Goal: Task Accomplishment & Management: Use online tool/utility

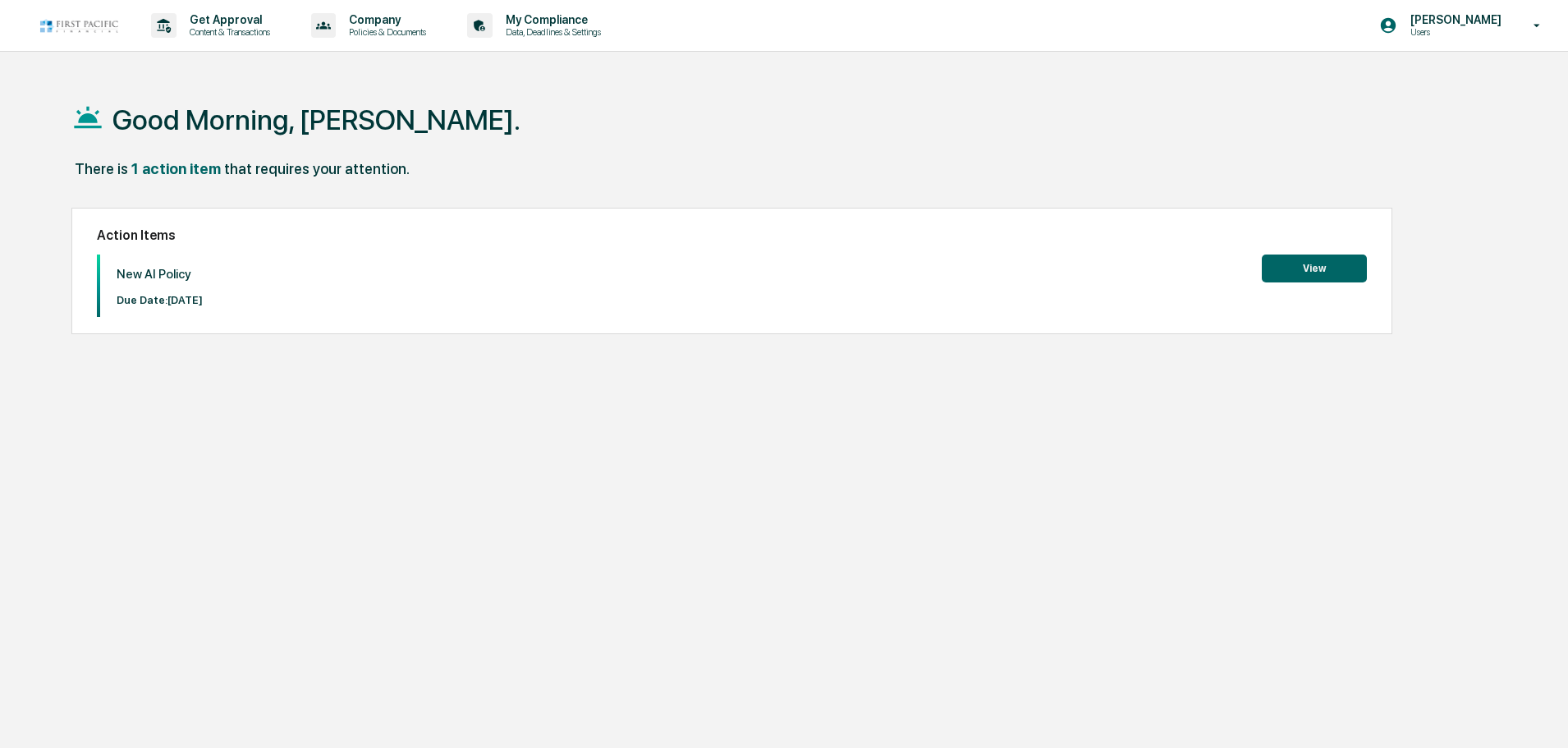
click at [1301, 274] on button "View" at bounding box center [1314, 268] width 105 height 28
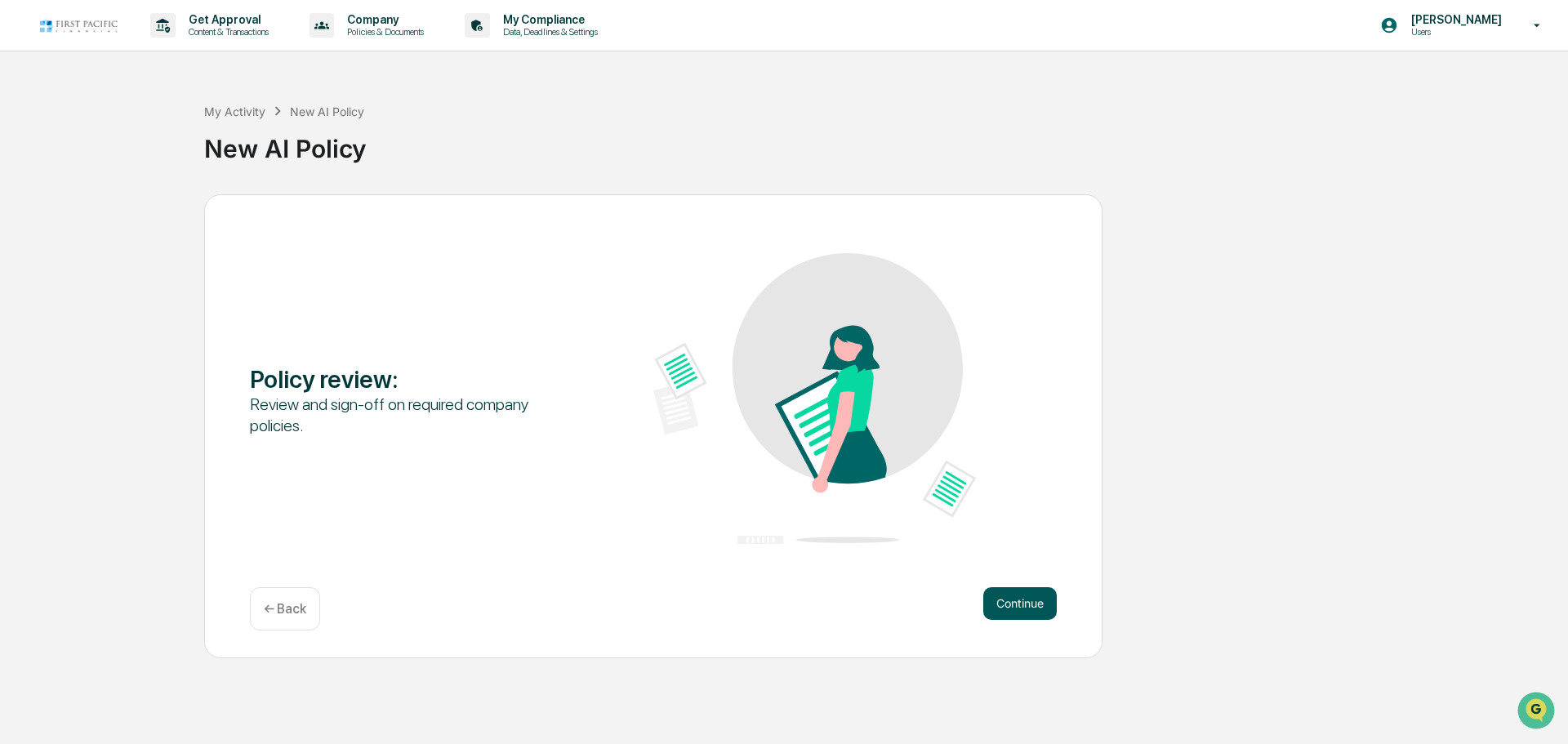
click at [1012, 603] on button "Continue" at bounding box center [1020, 603] width 74 height 33
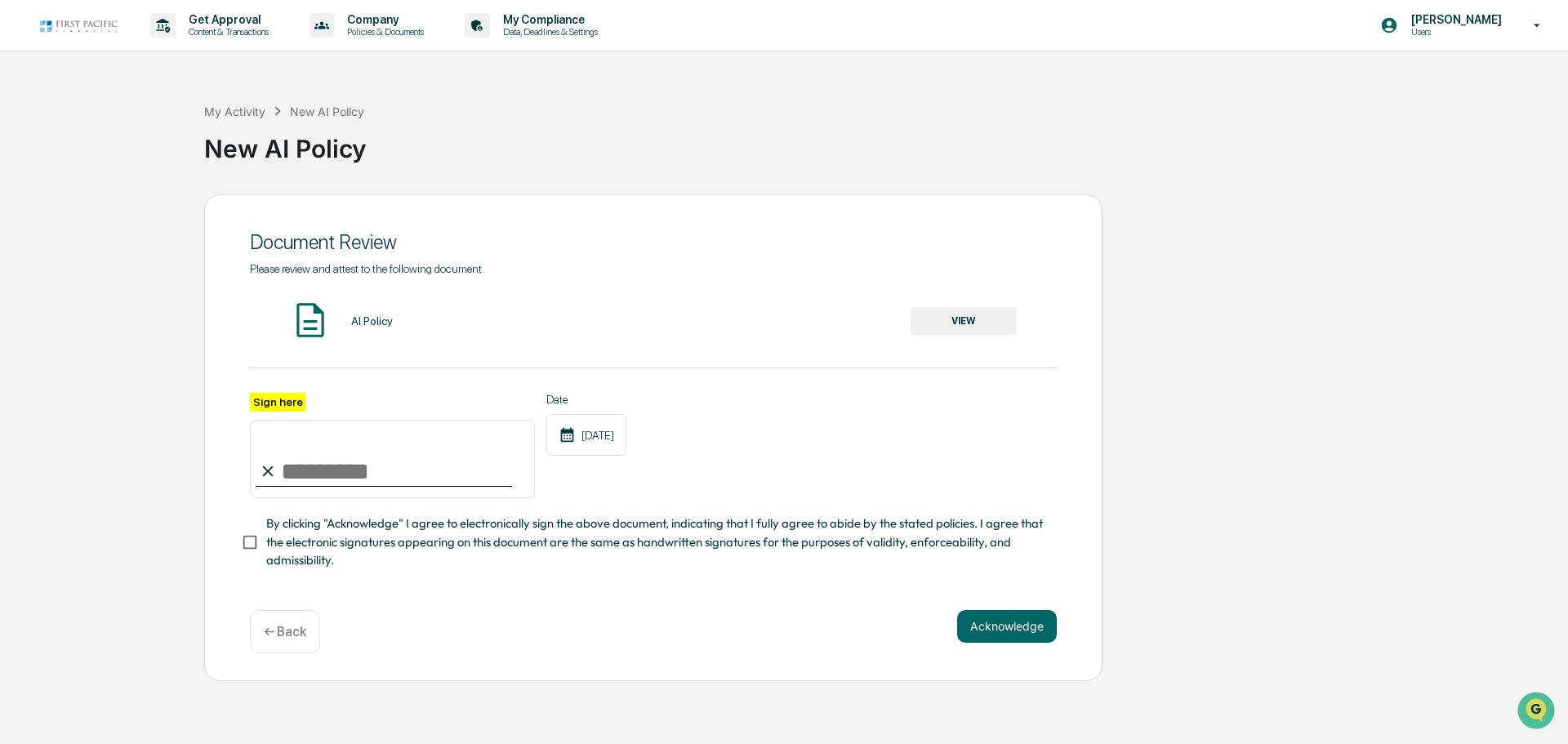
click at [963, 319] on button "VIEW" at bounding box center [964, 320] width 106 height 28
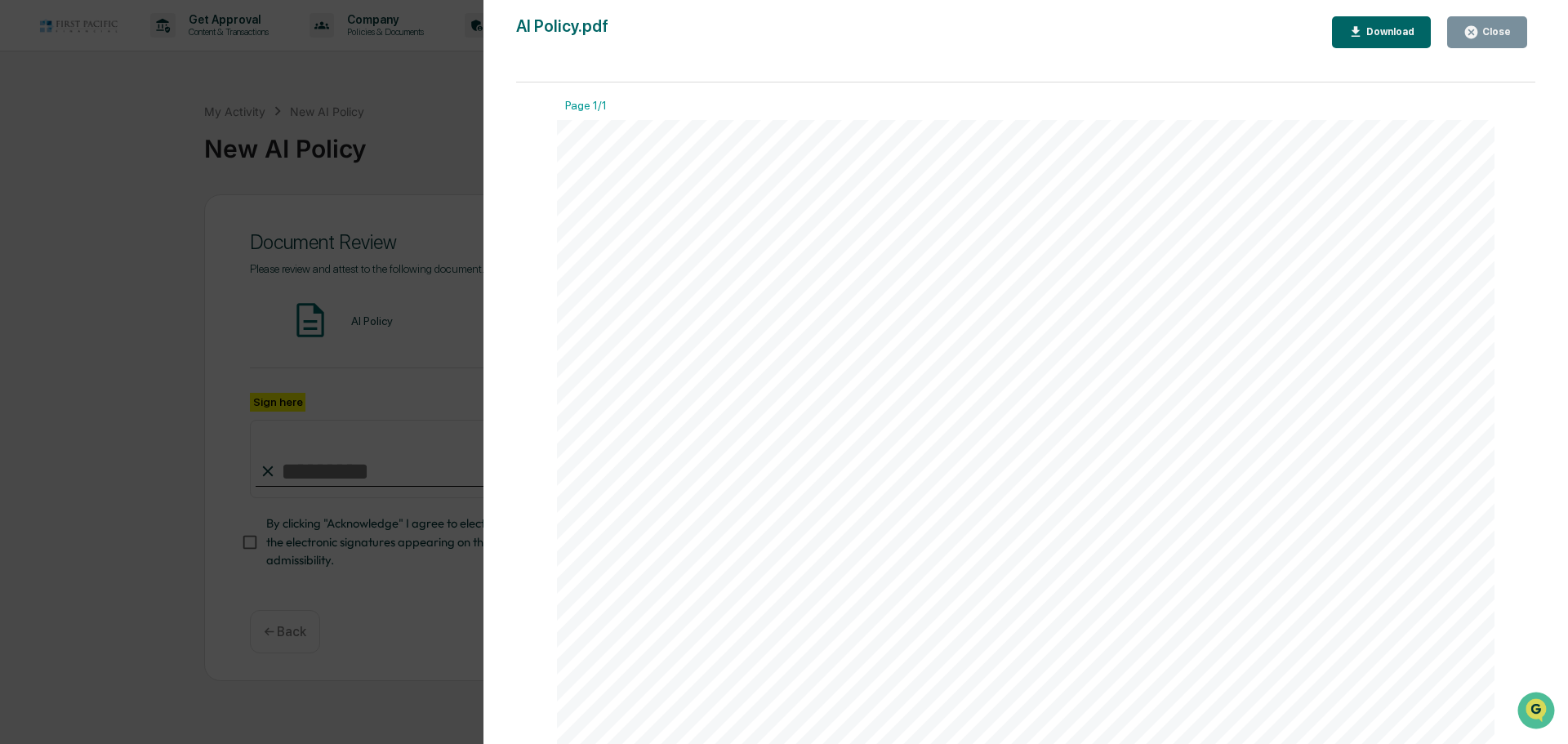
click at [1402, 19] on button "Download" at bounding box center [1382, 32] width 100 height 32
click at [1493, 35] on div "Close" at bounding box center [1495, 32] width 32 height 12
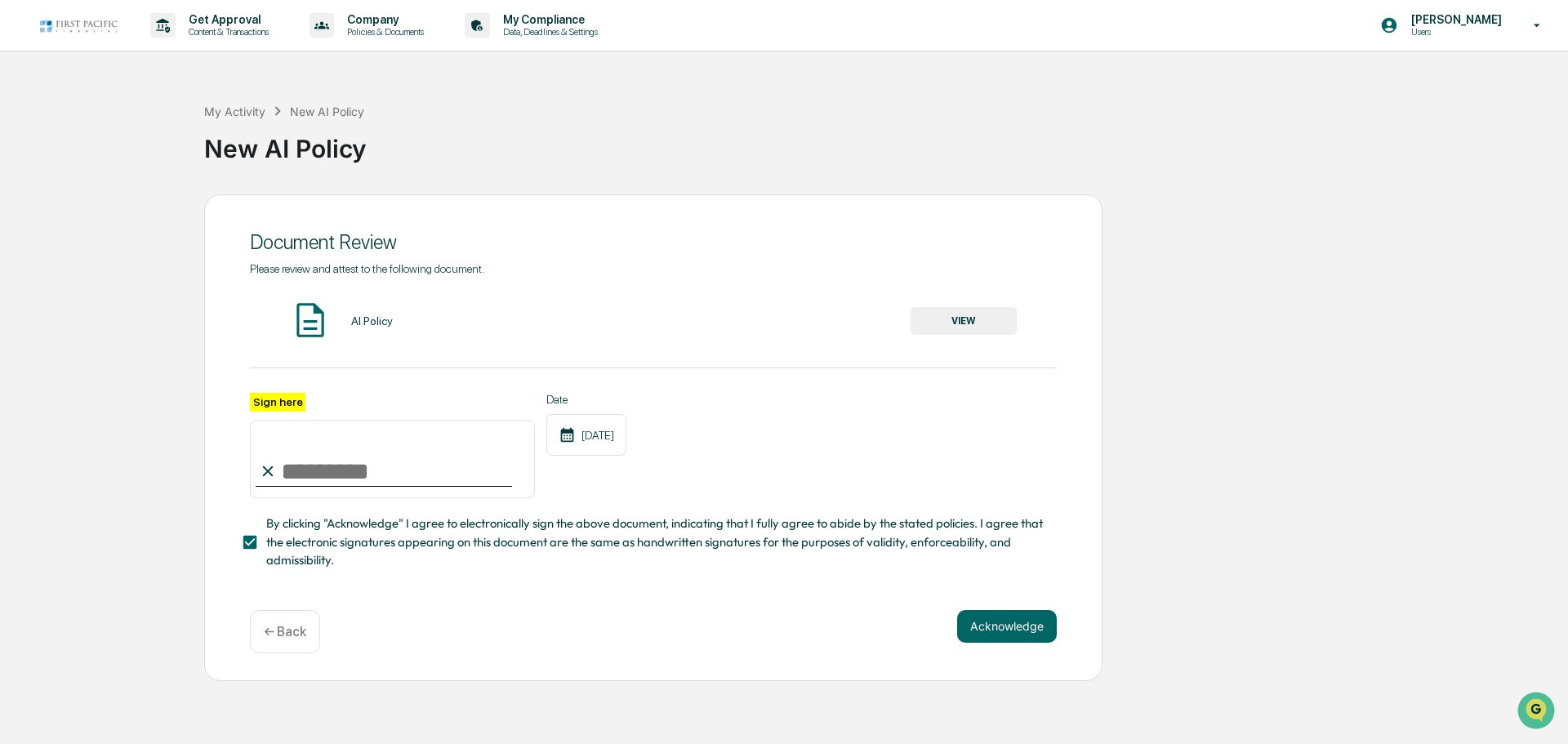
click at [315, 479] on input "Sign here" at bounding box center [392, 459] width 285 height 79
type input "**********"
click at [1015, 632] on button "Acknowledge" at bounding box center [1007, 626] width 100 height 33
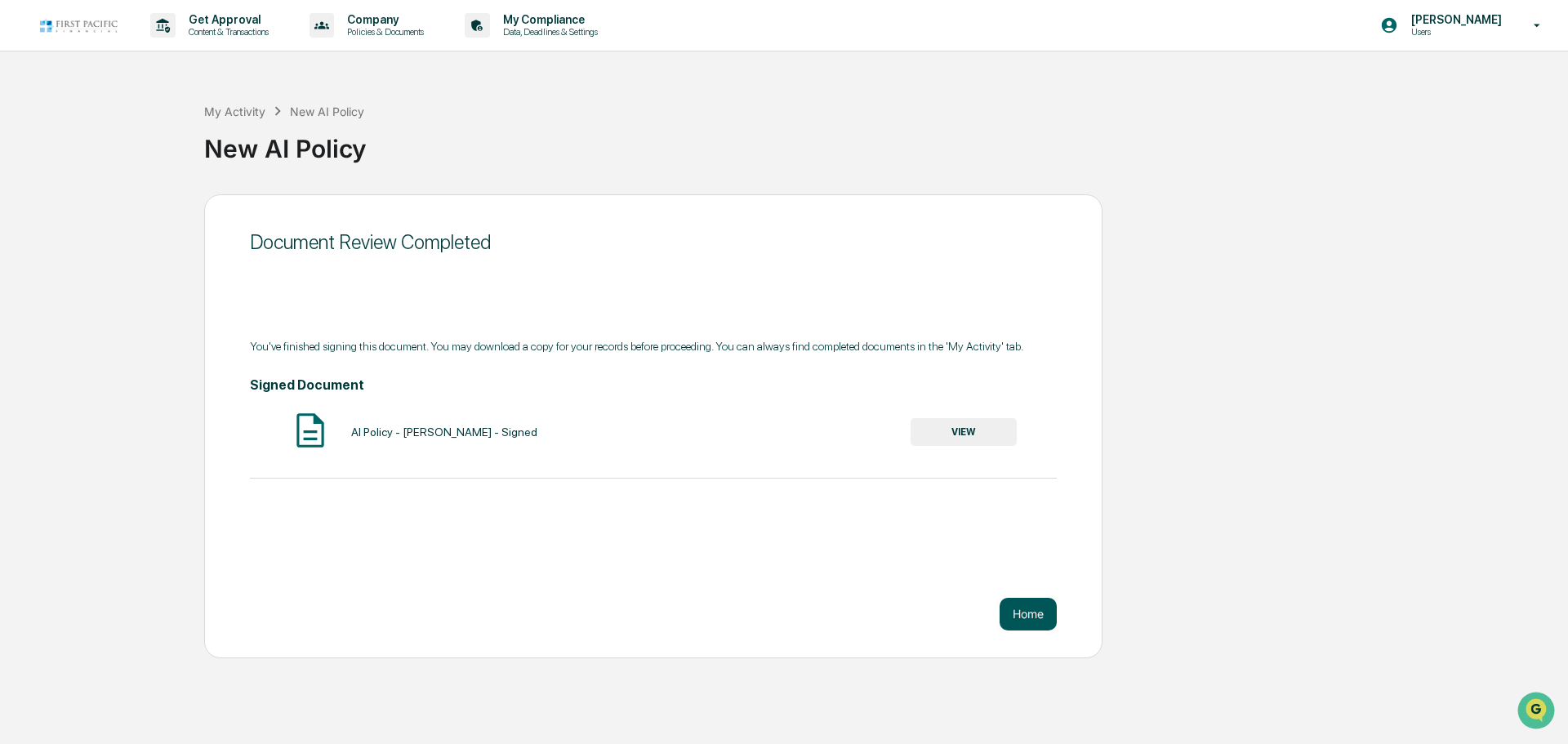
click at [1034, 612] on button "Home" at bounding box center [1029, 615] width 58 height 33
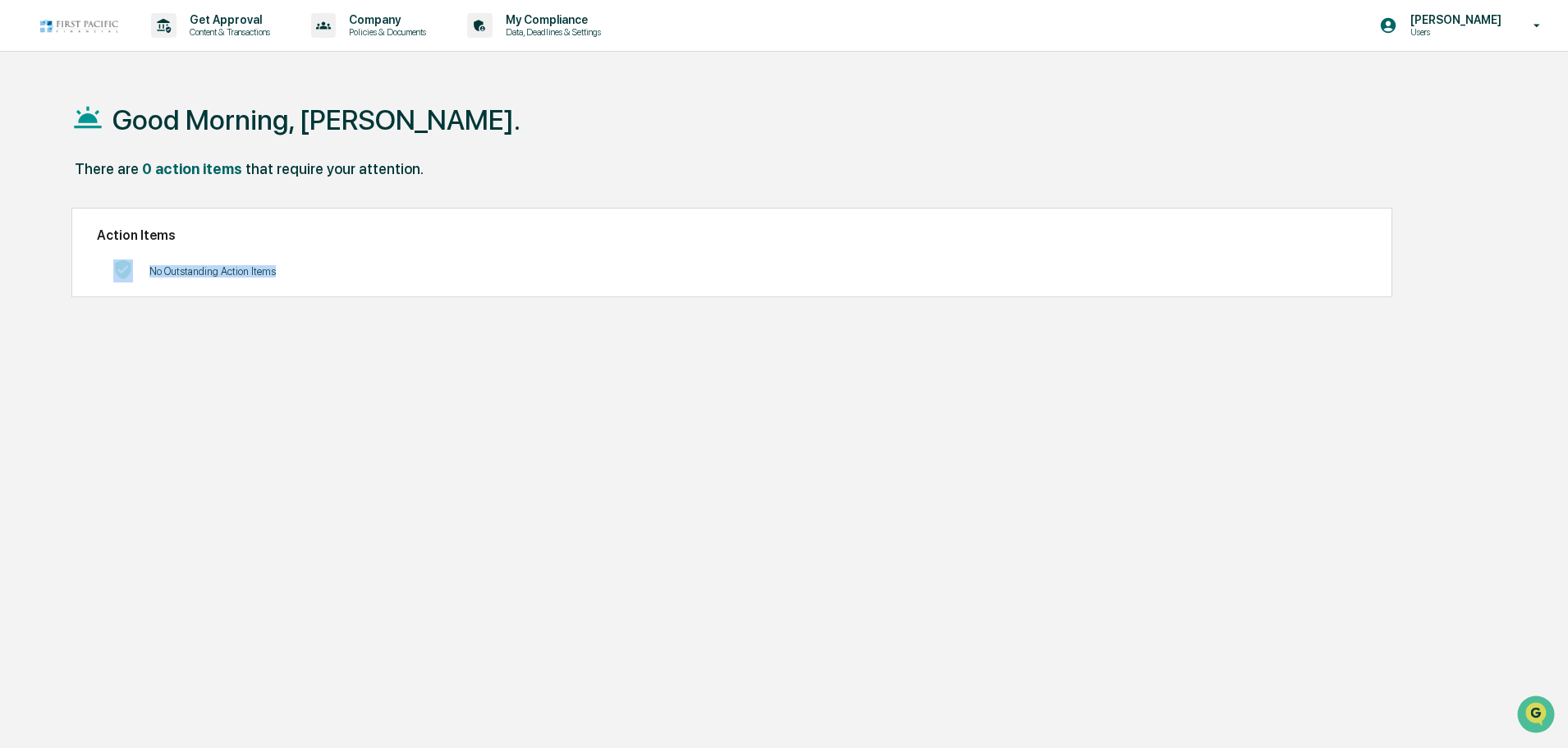
drag, startPoint x: 426, startPoint y: 227, endPoint x: 414, endPoint y: 701, distance: 474.2
click at [414, 701] on div "Good Morning, [PERSON_NAME]. There are 0 action items that require your attenti…" at bounding box center [777, 452] width 1460 height 748
